Goal: Transaction & Acquisition: Purchase product/service

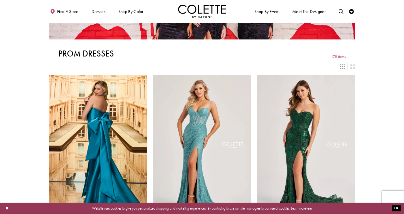
scroll to position [75, 0]
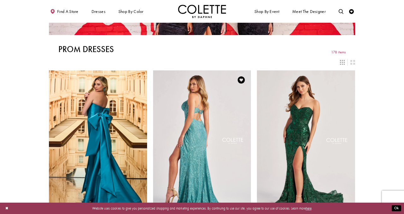
click at [181, 114] on img "Visit Colette by Daphne Style No. CL8405 Page" at bounding box center [202, 141] width 98 height 143
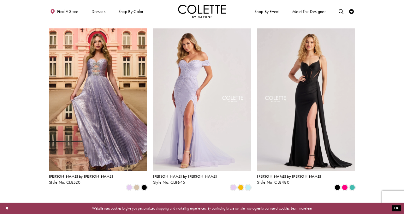
scroll to position [300, 0]
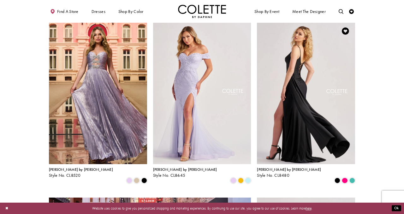
click at [312, 74] on img "Visit Colette by Daphne Style No. CL8480 Page" at bounding box center [306, 92] width 98 height 143
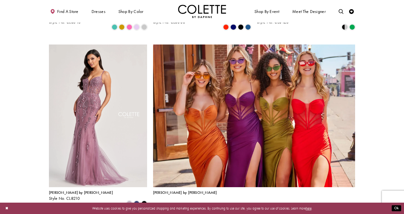
scroll to position [1049, 0]
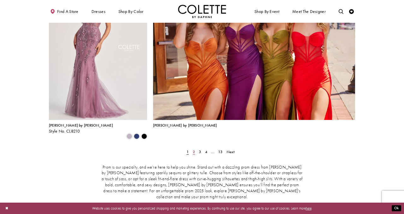
click at [194, 149] on span "2" at bounding box center [194, 151] width 2 height 5
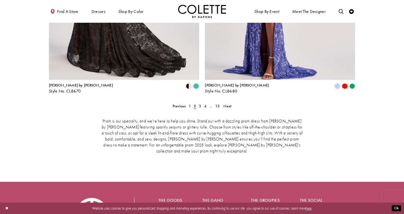
scroll to position [989, 0]
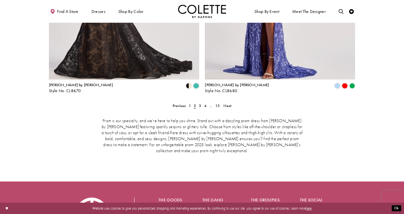
click at [200, 108] on div "Prom is our specialty, and we’re here to help you shine. Stand out with a dazzl…" at bounding box center [202, 136] width 306 height 56
click at [200, 103] on span "3" at bounding box center [200, 105] width 2 height 5
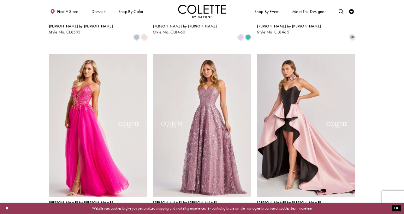
scroll to position [457, 0]
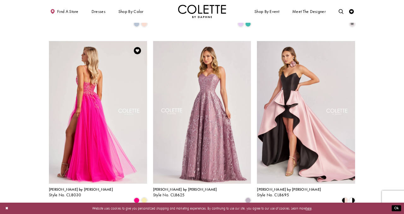
click at [106, 100] on img "Visit Colette by Daphne Style No. CL8030 Page" at bounding box center [98, 112] width 98 height 143
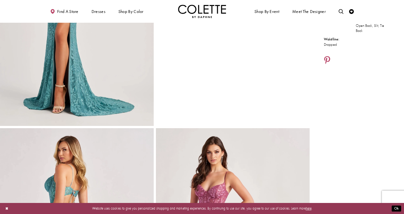
scroll to position [132, 0]
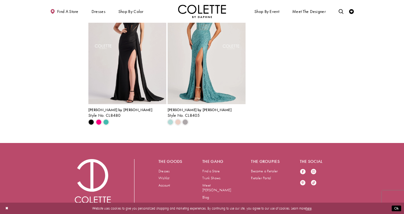
scroll to position [978, 0]
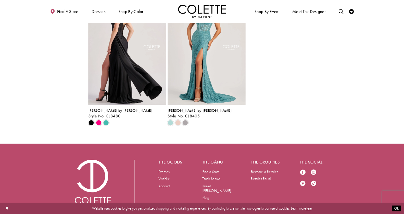
click at [123, 105] on img "Visit Colette by Daphne Style No. CL8480 Page" at bounding box center [127, 48] width 78 height 114
